Goal: Find specific page/section: Find specific page/section

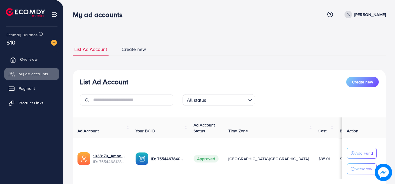
click at [30, 58] on span "Overview" at bounding box center [28, 59] width 17 height 6
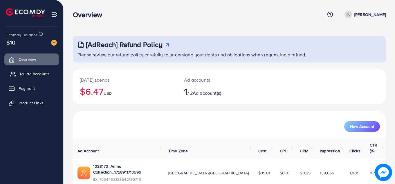
click at [37, 75] on span "My ad accounts" at bounding box center [35, 74] width 30 height 6
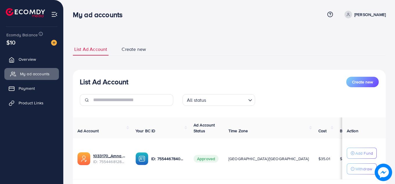
scroll to position [37, 0]
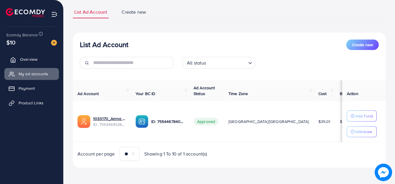
click at [36, 59] on span "Overview" at bounding box center [28, 59] width 17 height 6
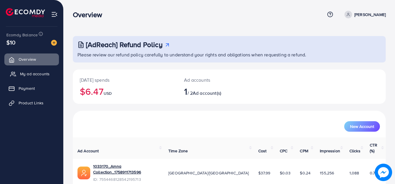
click at [35, 73] on span "My ad accounts" at bounding box center [35, 74] width 30 height 6
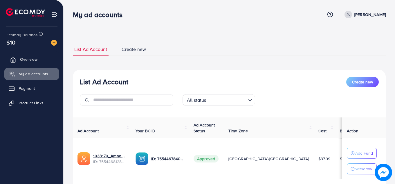
click at [31, 64] on link "Overview" at bounding box center [31, 59] width 55 height 12
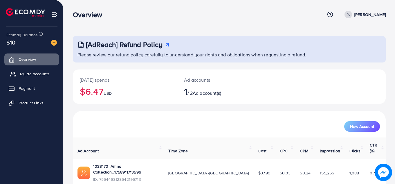
click at [32, 74] on span "My ad accounts" at bounding box center [35, 74] width 30 height 6
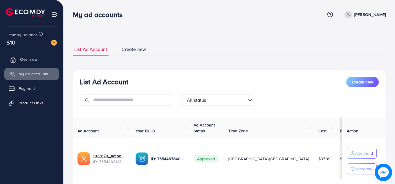
click at [36, 63] on link "Overview" at bounding box center [31, 59] width 55 height 12
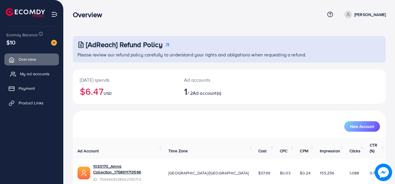
click at [42, 75] on span "My ad accounts" at bounding box center [35, 74] width 30 height 6
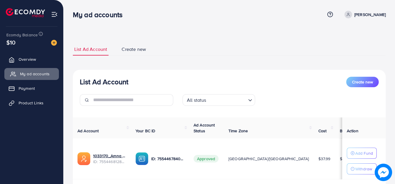
scroll to position [37, 0]
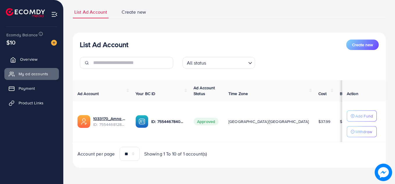
click at [29, 59] on span "Overview" at bounding box center [28, 59] width 17 height 6
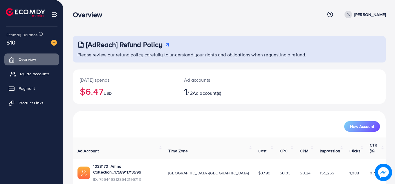
click at [30, 75] on span "My ad accounts" at bounding box center [35, 74] width 30 height 6
